Goal: Information Seeking & Learning: Learn about a topic

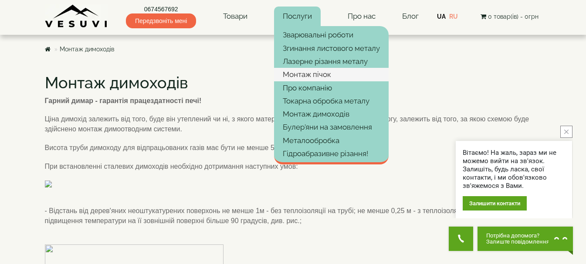
click at [296, 75] on link "Монтаж пічок" at bounding box center [331, 74] width 115 height 13
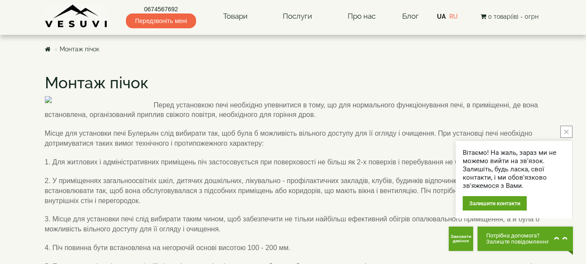
click at [566, 133] on icon "close button" at bounding box center [566, 132] width 4 height 4
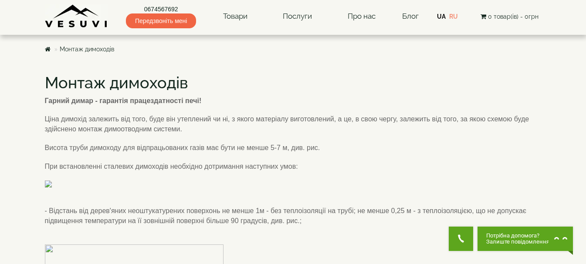
click at [405, 91] on h1 "Монтаж димоходів" at bounding box center [293, 82] width 496 height 17
